Goal: Task Accomplishment & Management: Use online tool/utility

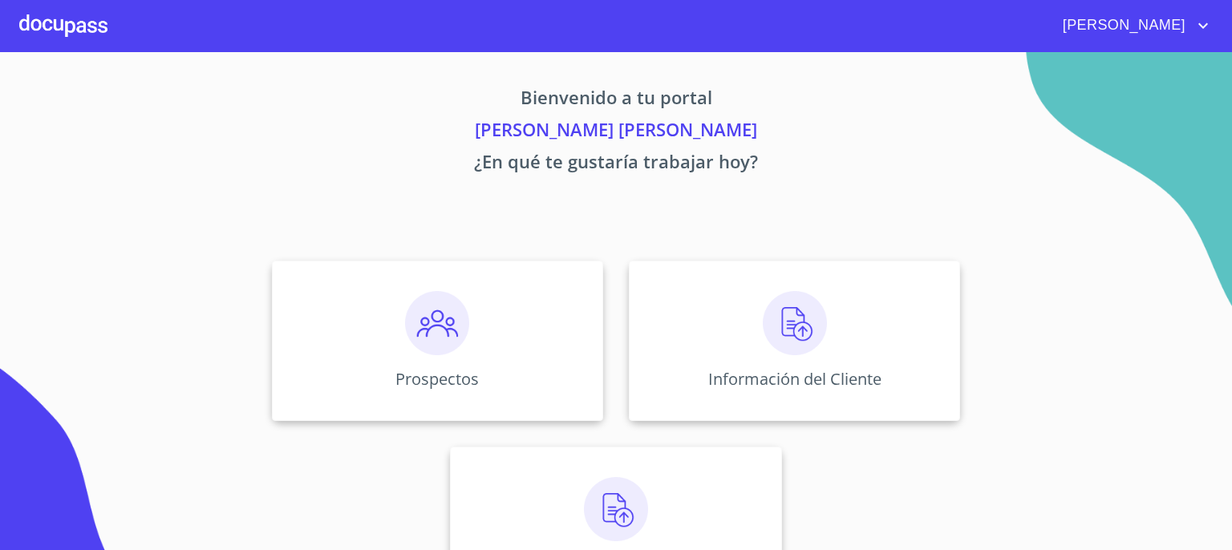
scroll to position [69, 0]
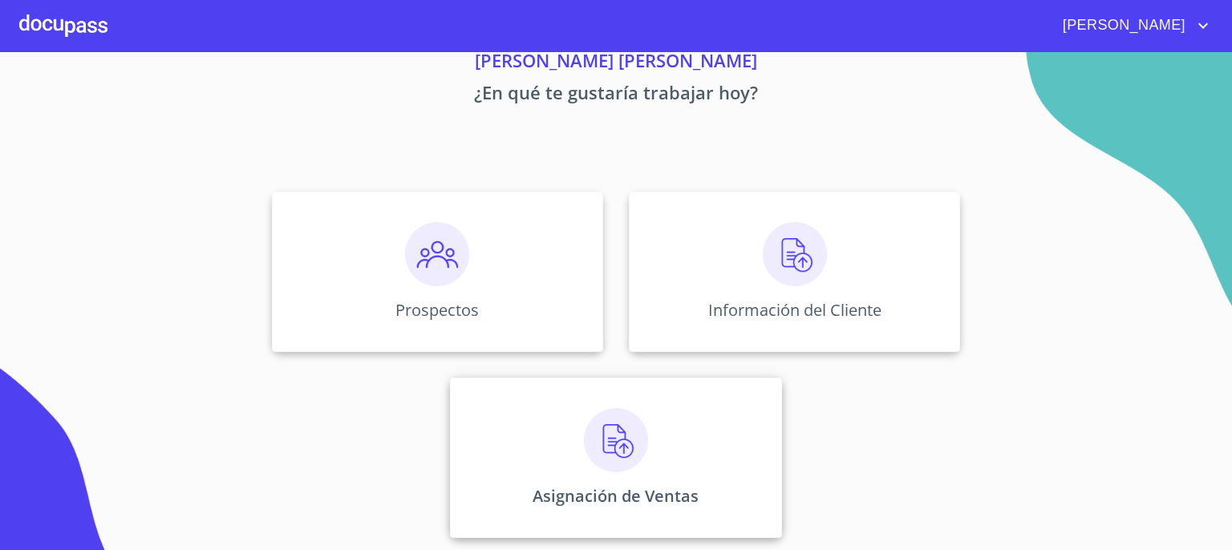
click at [600, 450] on img at bounding box center [616, 440] width 64 height 64
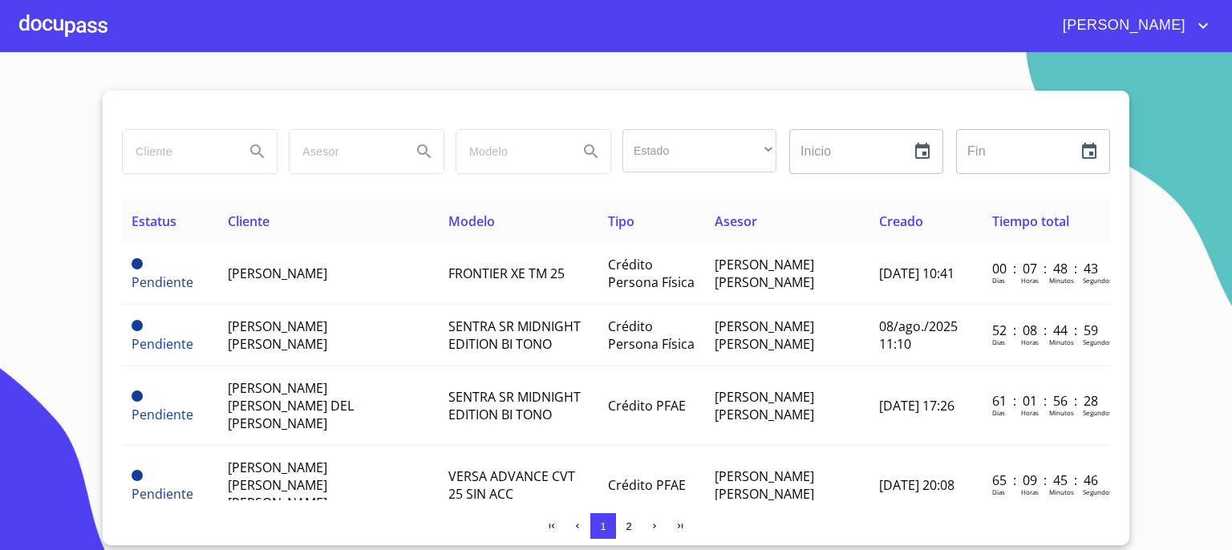
click at [188, 159] on input "search" at bounding box center [177, 151] width 109 height 43
type input "j"
type input "[PERSON_NAME]"
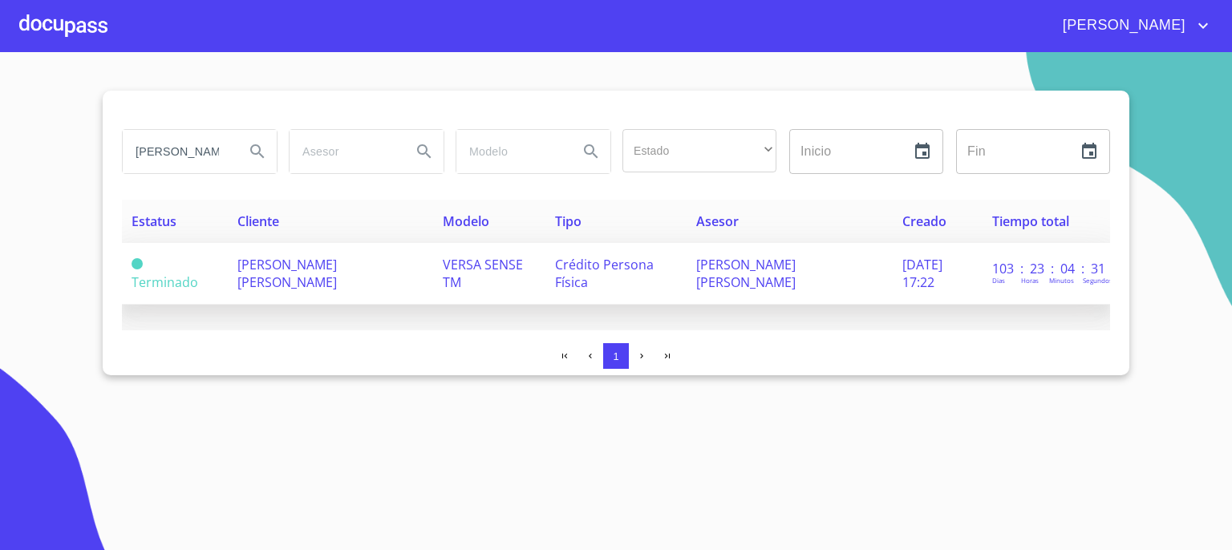
click at [298, 267] on span "[PERSON_NAME] [PERSON_NAME]" at bounding box center [286, 273] width 99 height 35
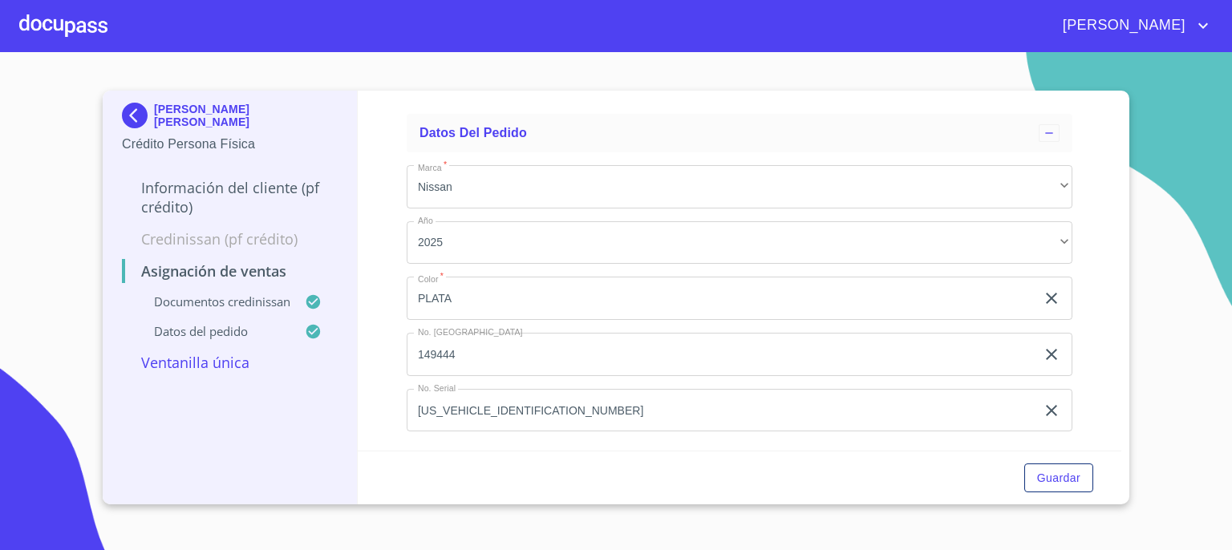
scroll to position [989, 0]
click at [1059, 469] on span "Guardar" at bounding box center [1058, 478] width 43 height 20
